Goal: Task Accomplishment & Management: Manage account settings

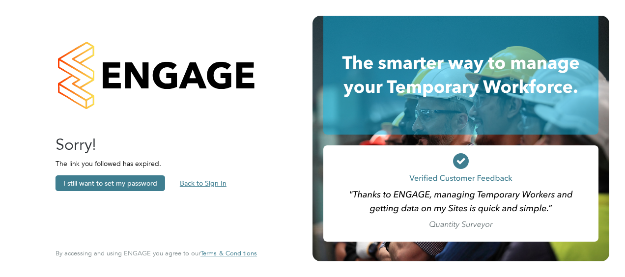
click at [195, 186] on button "Back to Sign In" at bounding box center [203, 183] width 62 height 16
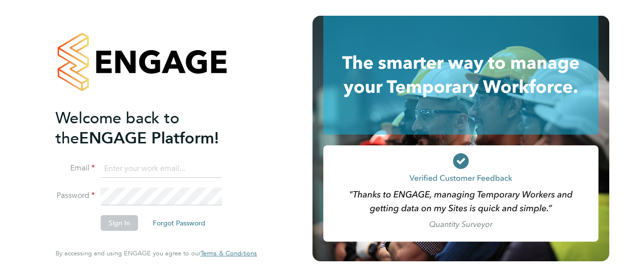
click at [129, 168] on input at bounding box center [161, 169] width 121 height 18
type input "[EMAIL_ADDRESS][DOMAIN_NAME]"
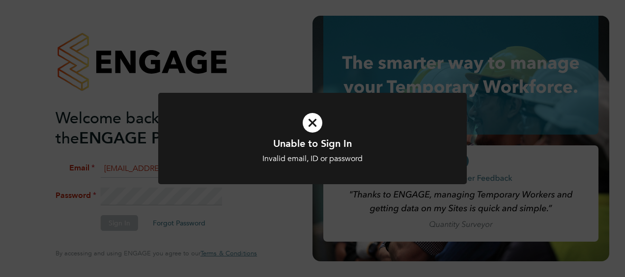
click at [330, 156] on div "Invalid email, ID or password" at bounding box center [312, 159] width 255 height 10
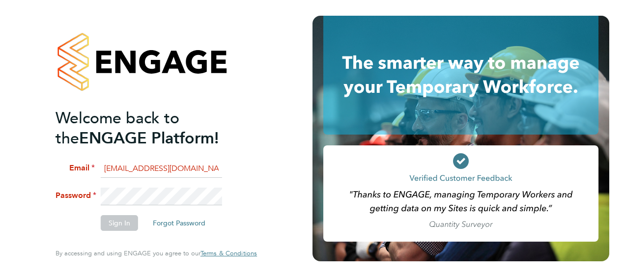
click at [174, 224] on button "Forgot Password" at bounding box center [179, 223] width 68 height 16
click at [125, 171] on input at bounding box center [161, 169] width 121 height 18
type input "c"
type input "[PERSON_NAME][EMAIL_ADDRESS][DOMAIN_NAME]"
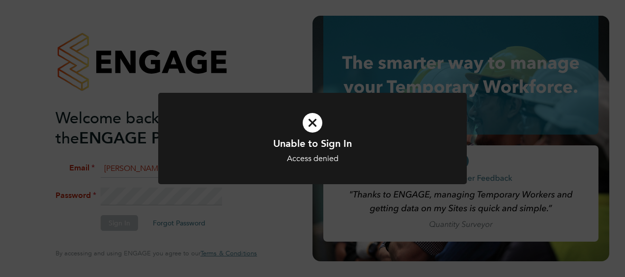
click at [300, 159] on div "Access denied" at bounding box center [312, 159] width 255 height 10
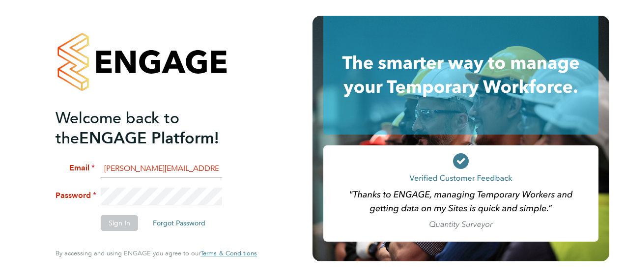
click at [173, 223] on button "Forgot Password" at bounding box center [179, 223] width 68 height 16
